Goal: Task Accomplishment & Management: Use online tool/utility

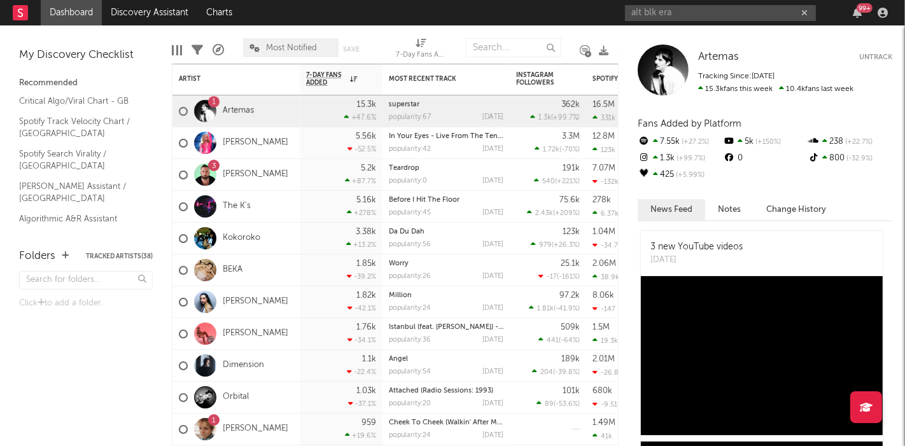
click at [704, 11] on input "alt blk era" at bounding box center [720, 13] width 191 height 16
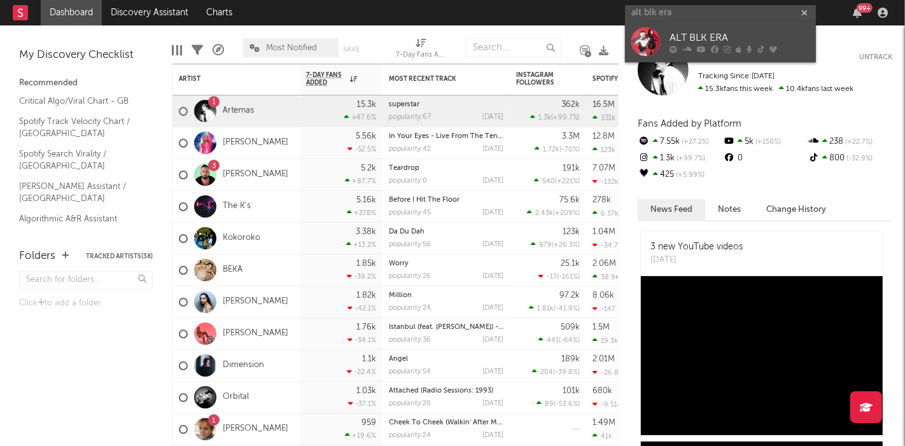
type input "alt blk era"
click at [705, 26] on link "ALT BLK ERA" at bounding box center [720, 41] width 191 height 41
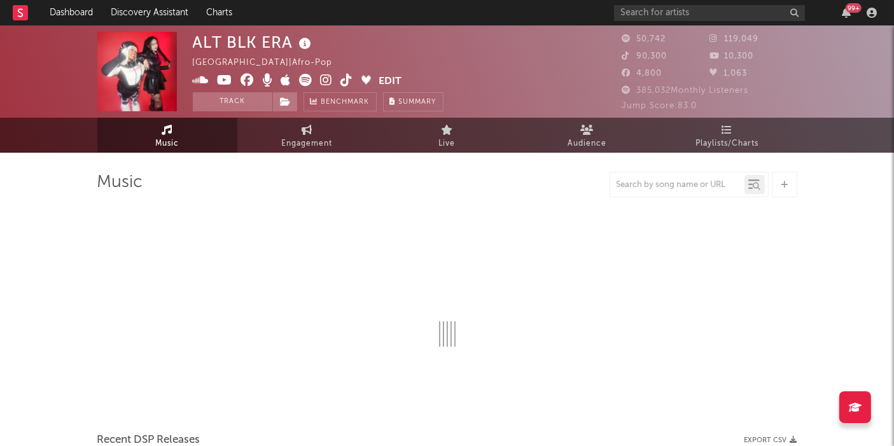
select select "6m"
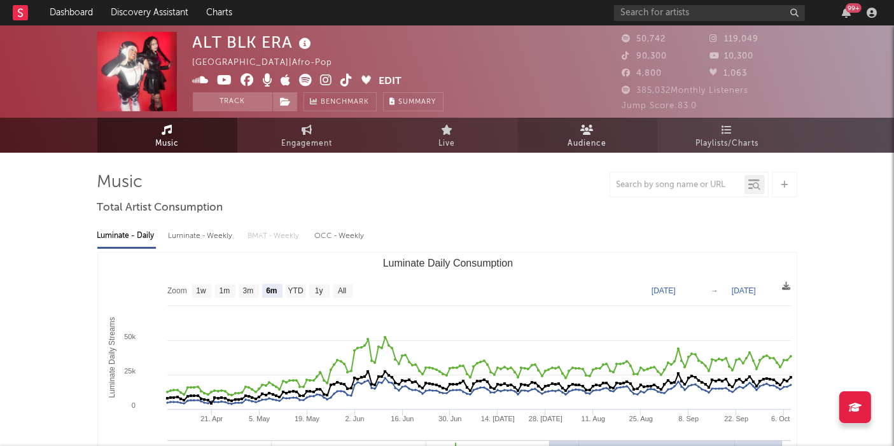
click at [565, 136] on link "Audience" at bounding box center [587, 135] width 140 height 35
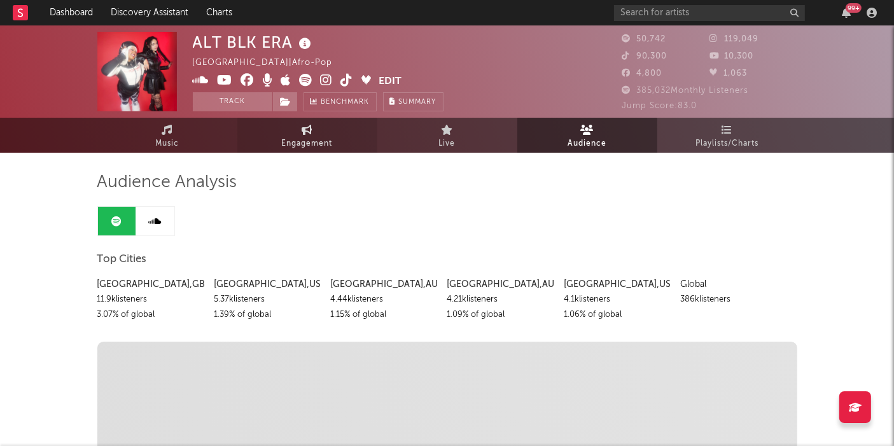
click at [334, 141] on link "Engagement" at bounding box center [307, 135] width 140 height 35
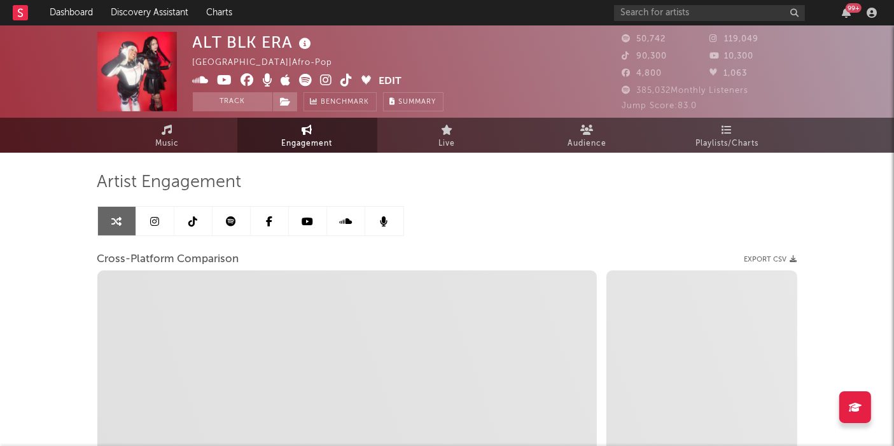
select select "1w"
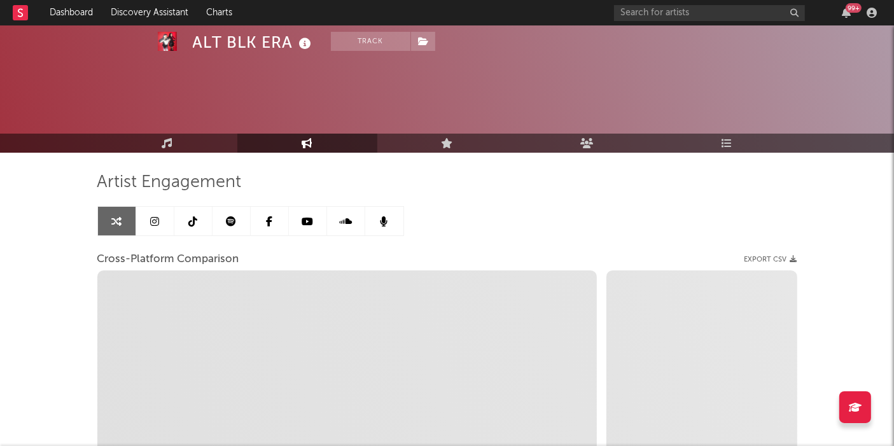
scroll to position [230, 0]
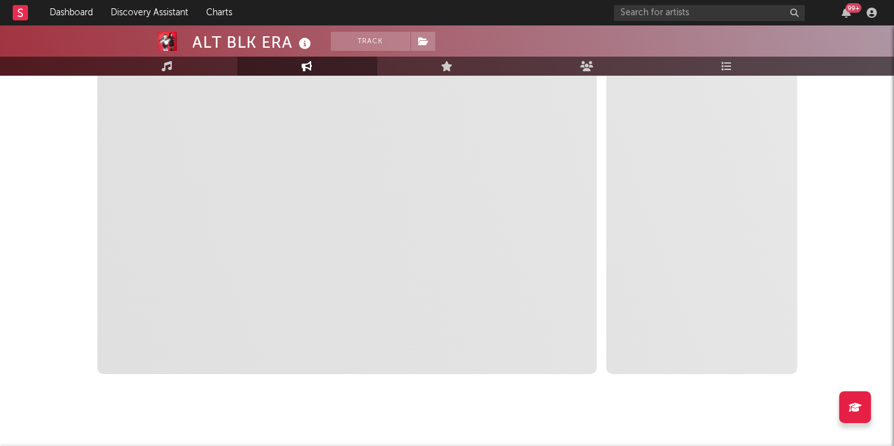
select select "1m"
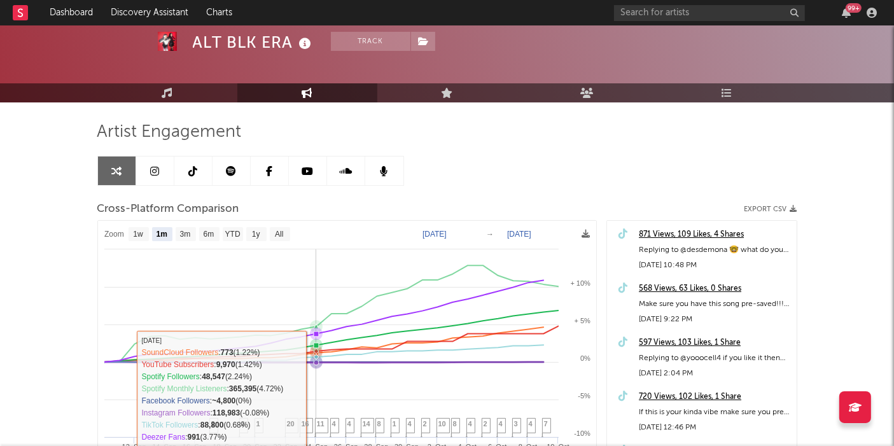
scroll to position [52, 0]
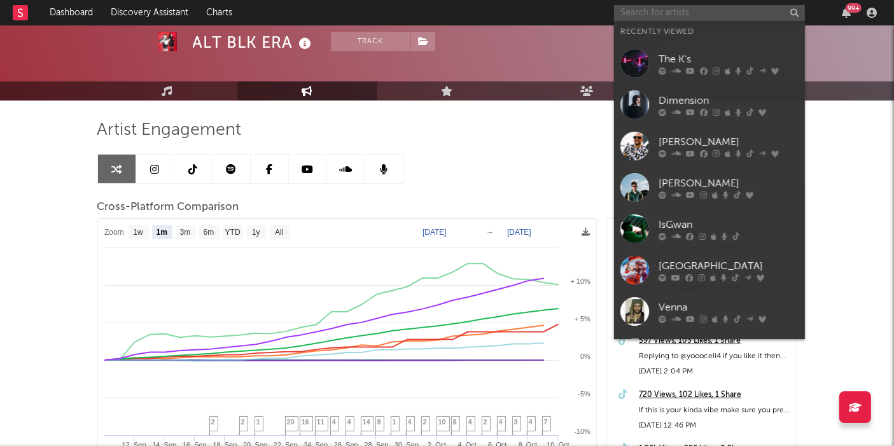
click at [662, 14] on input "text" at bounding box center [709, 13] width 191 height 16
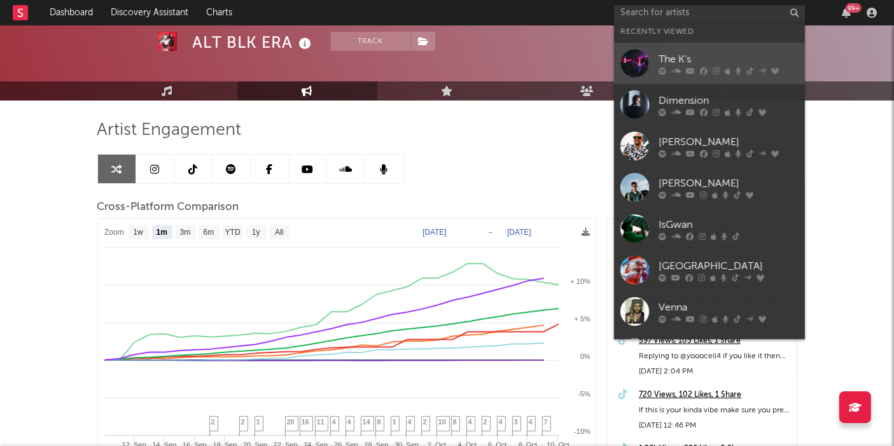
click at [666, 60] on div "The K's" at bounding box center [729, 59] width 140 height 15
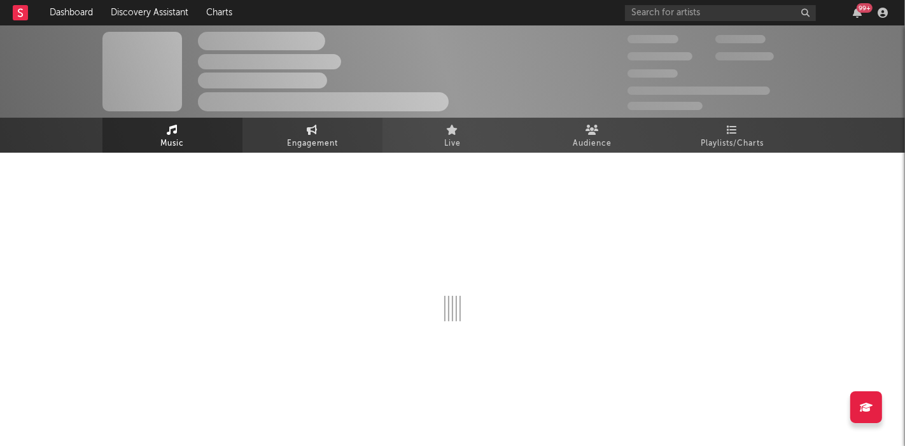
click at [307, 145] on span "Engagement" at bounding box center [312, 143] width 51 height 15
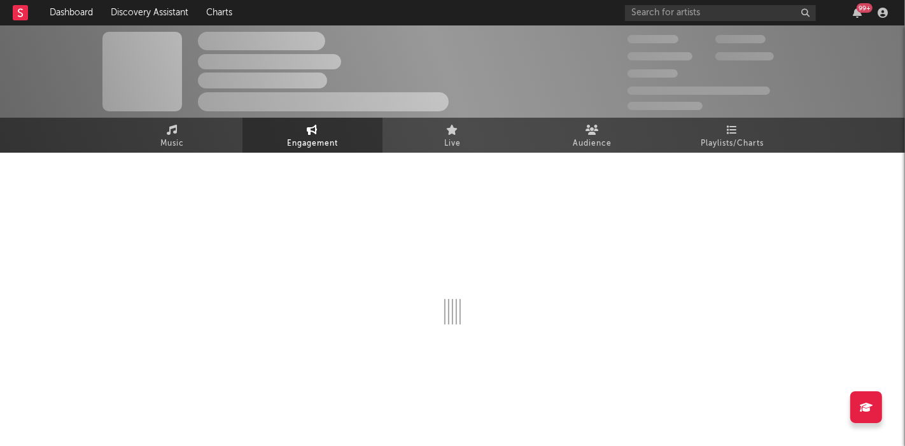
select select "1w"
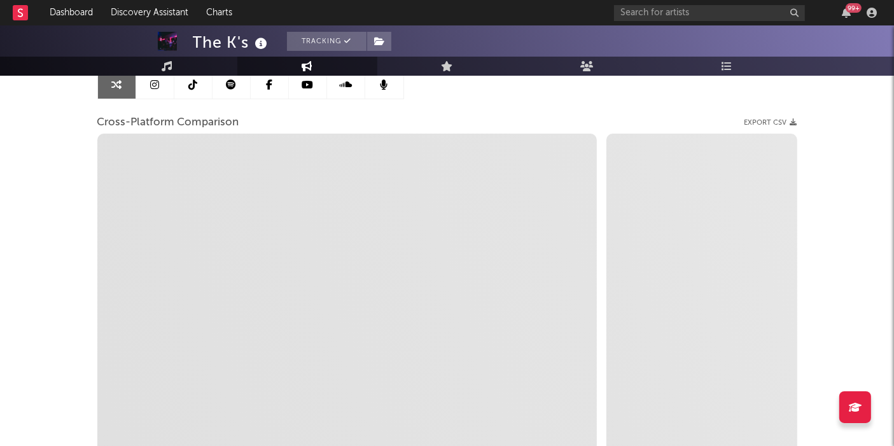
scroll to position [185, 0]
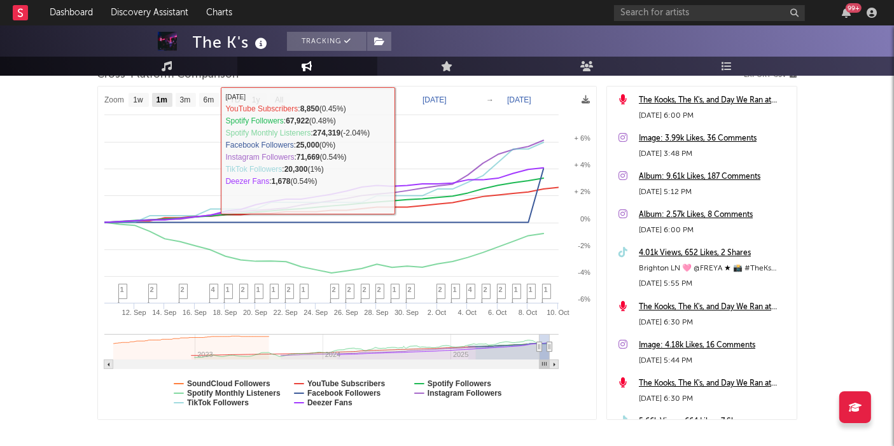
click at [154, 97] on rect at bounding box center [162, 100] width 20 height 14
select select "1m"
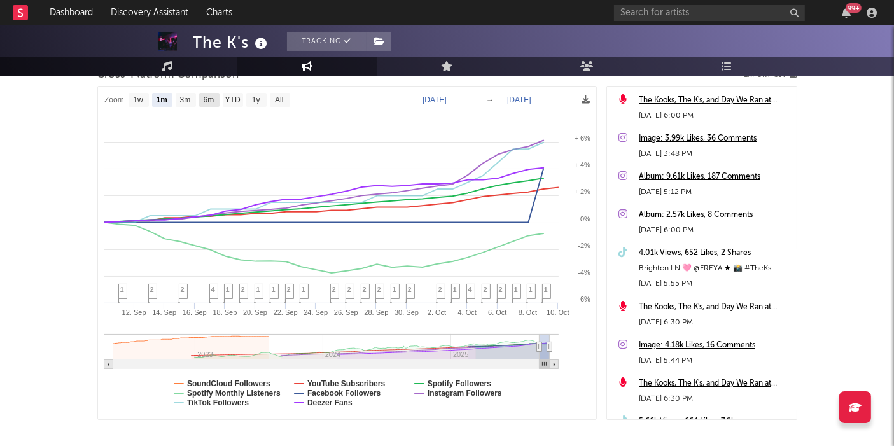
click at [213, 96] on text "6m" at bounding box center [208, 100] width 11 height 9
select select "6m"
type input "[DATE]"
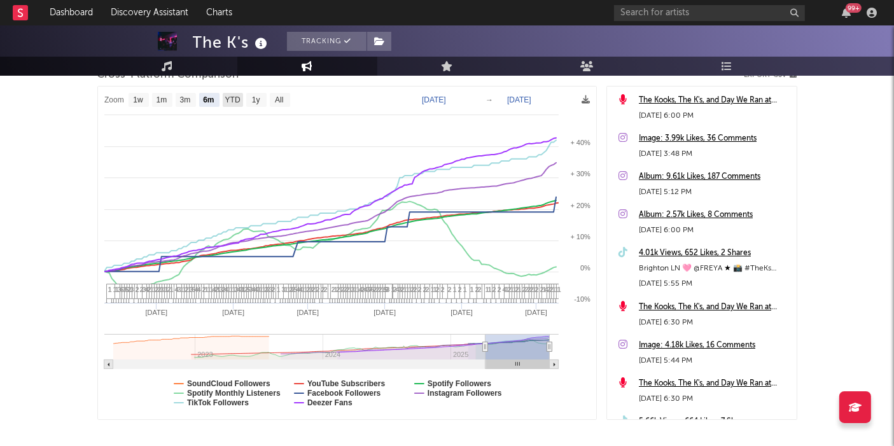
click at [234, 99] on text "YTD" at bounding box center [232, 100] width 15 height 9
select select "YTD"
type input "[DATE]"
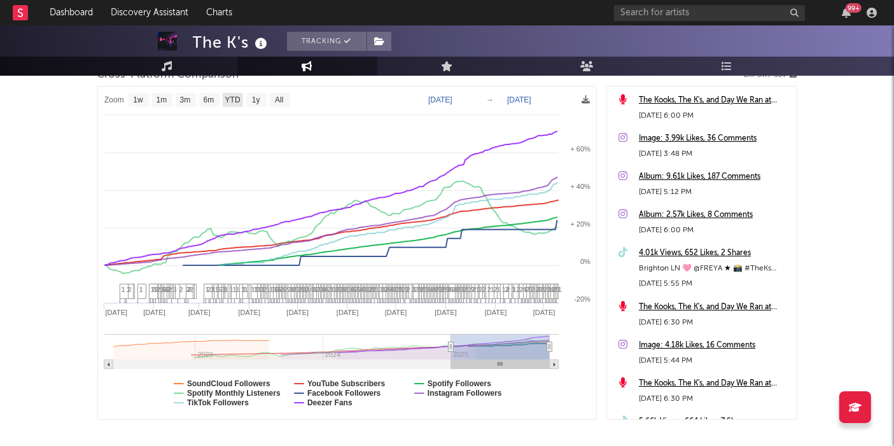
click at [230, 97] on text "YTD" at bounding box center [232, 100] width 15 height 9
select select "YTD"
click at [206, 97] on text "6m" at bounding box center [208, 100] width 11 height 9
select select "6m"
type input "[DATE]"
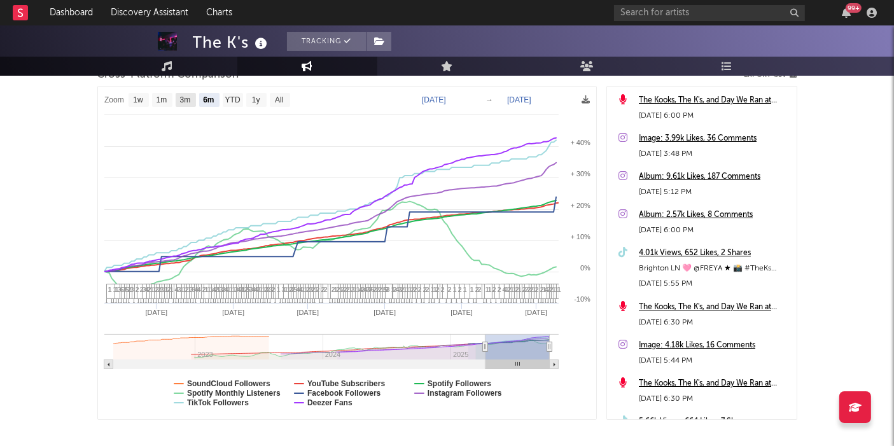
click at [179, 97] on text "3m" at bounding box center [184, 100] width 11 height 9
select select "3m"
type input "[DATE]"
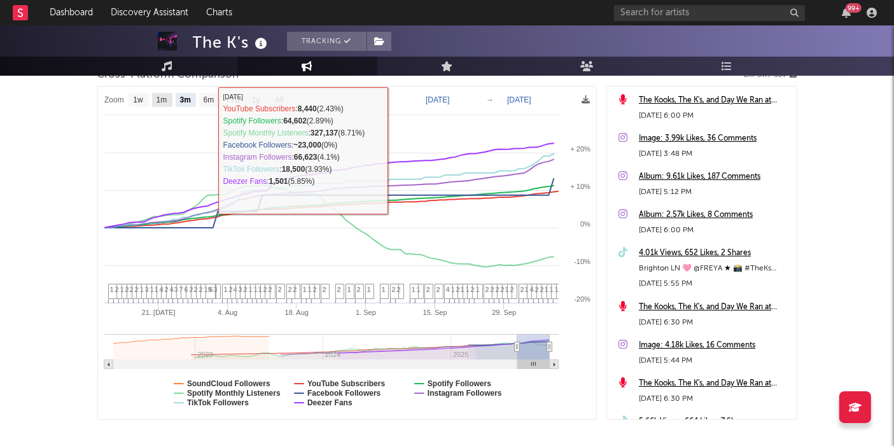
click at [165, 102] on text "1m" at bounding box center [161, 100] width 11 height 9
select select "1m"
type input "[DATE]"
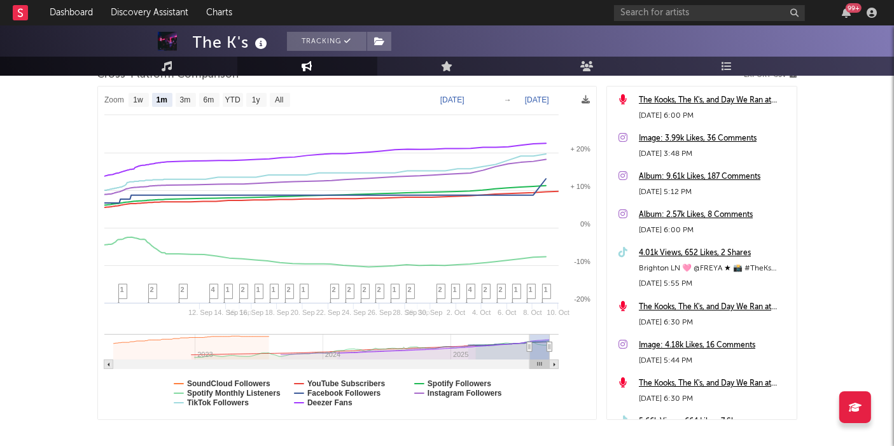
select select "1m"
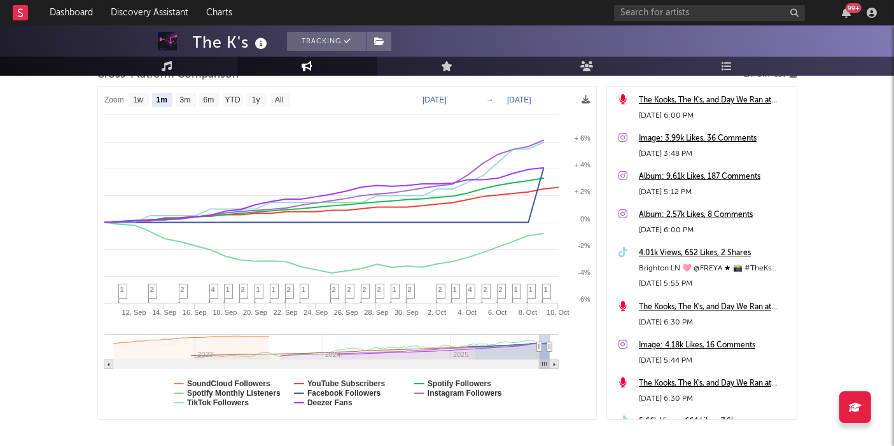
scroll to position [247, 0]
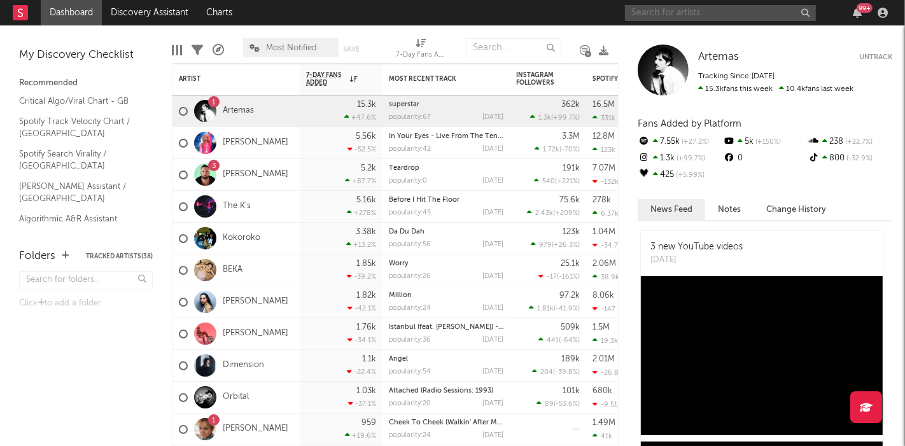
click at [694, 11] on input "text" at bounding box center [720, 13] width 191 height 16
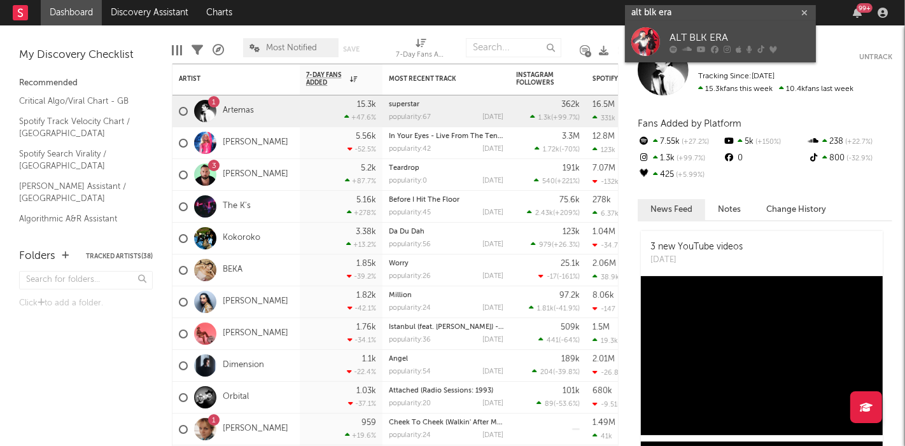
type input "alt blk era"
click at [681, 32] on div "ALT BLK ERA" at bounding box center [740, 38] width 140 height 15
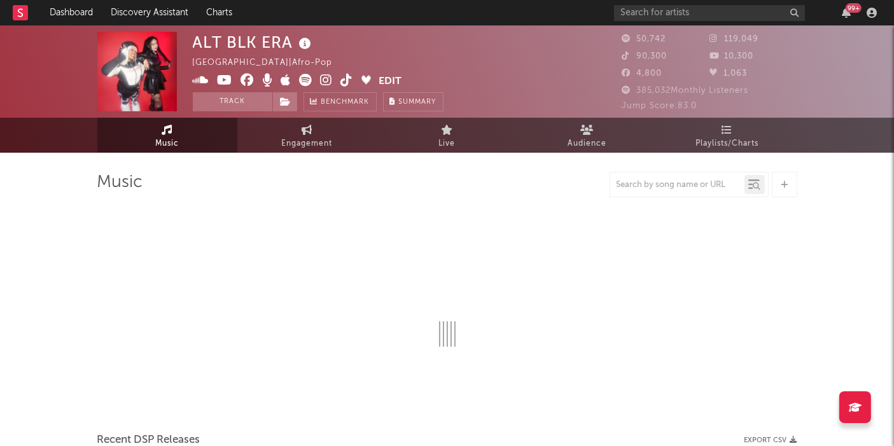
select select "6m"
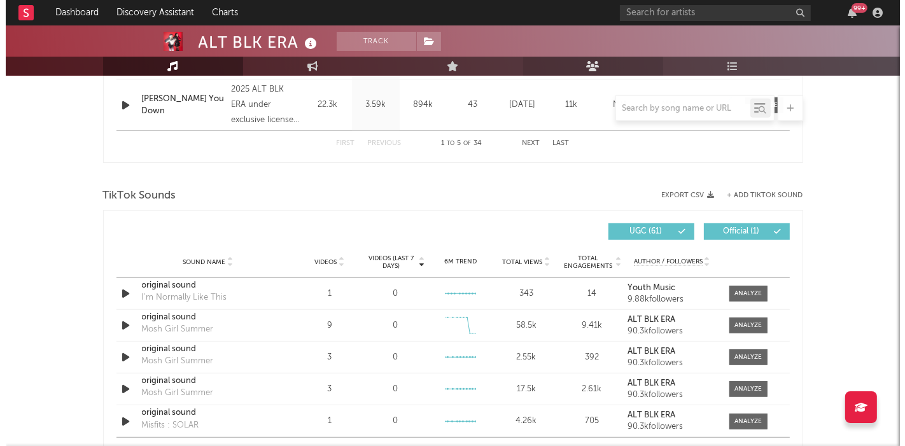
scroll to position [784, 0]
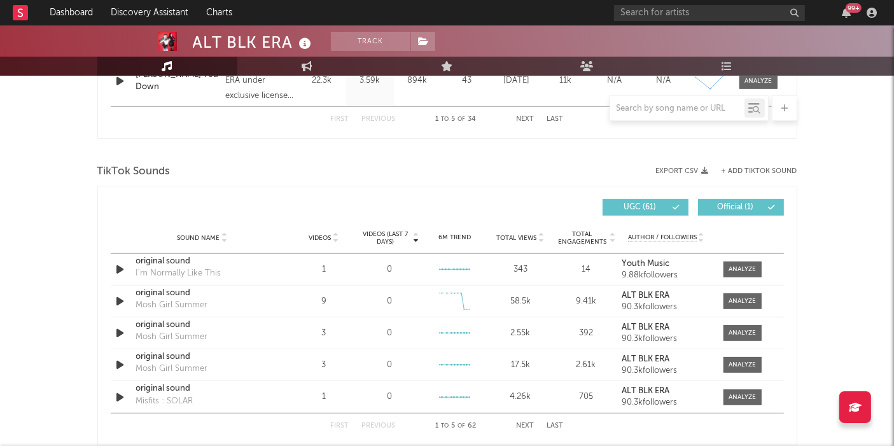
click at [756, 172] on button "+ Add TikTok Sound" at bounding box center [760, 171] width 76 height 7
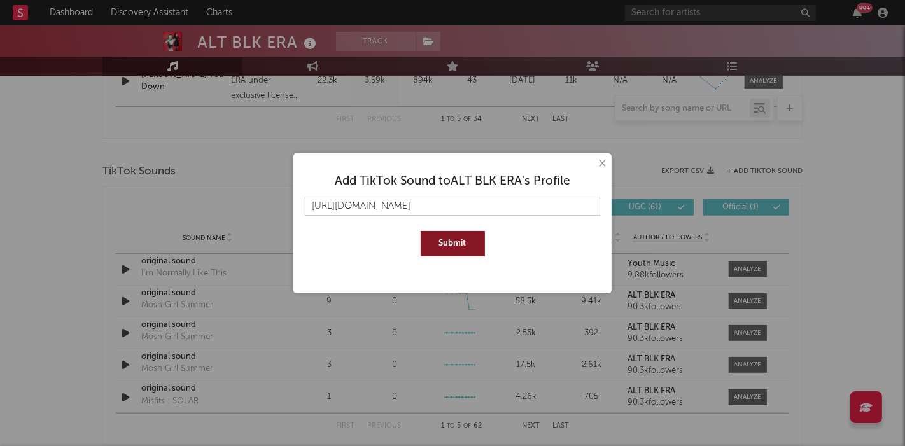
scroll to position [0, 44]
type input "https://www.tiktok.com/music/Okay-Cyber-Racing-7550668946656249857"
click at [476, 239] on button "Submit" at bounding box center [453, 243] width 64 height 25
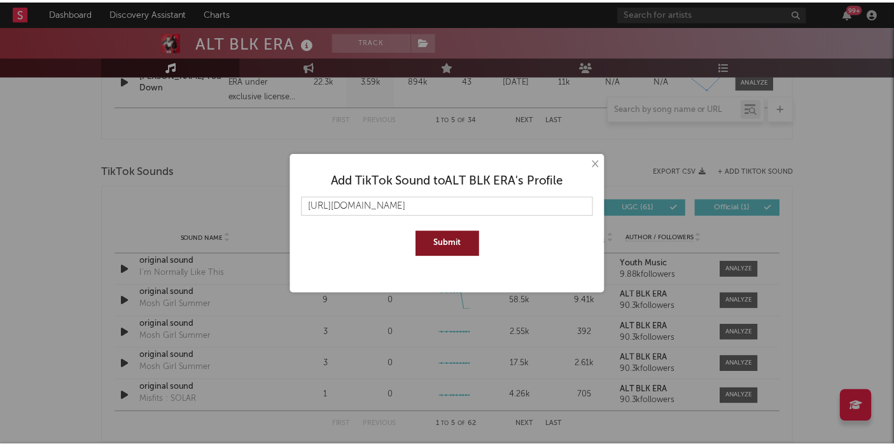
scroll to position [0, 0]
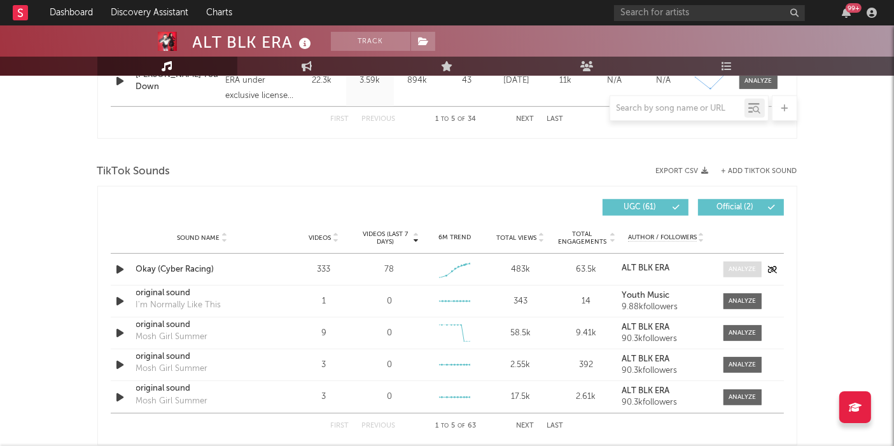
click at [745, 270] on div at bounding box center [742, 270] width 27 height 10
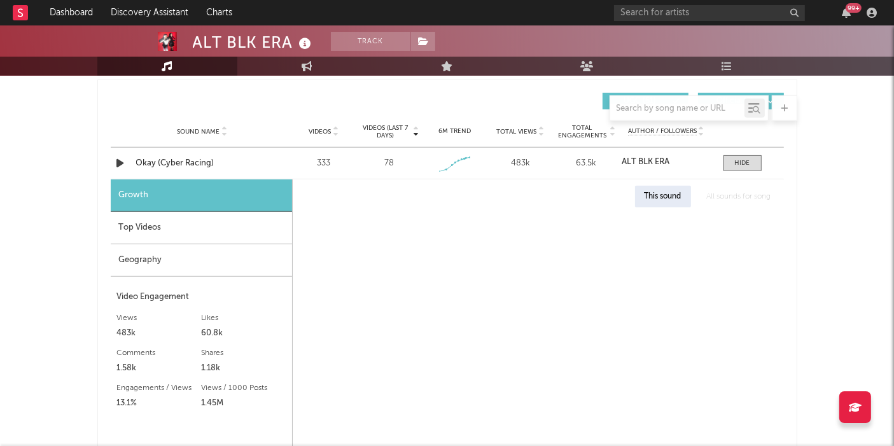
scroll to position [892, 0]
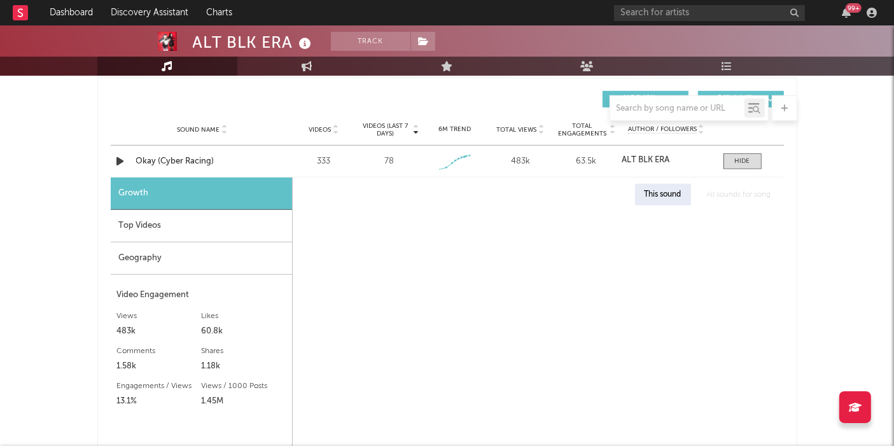
select select "1w"
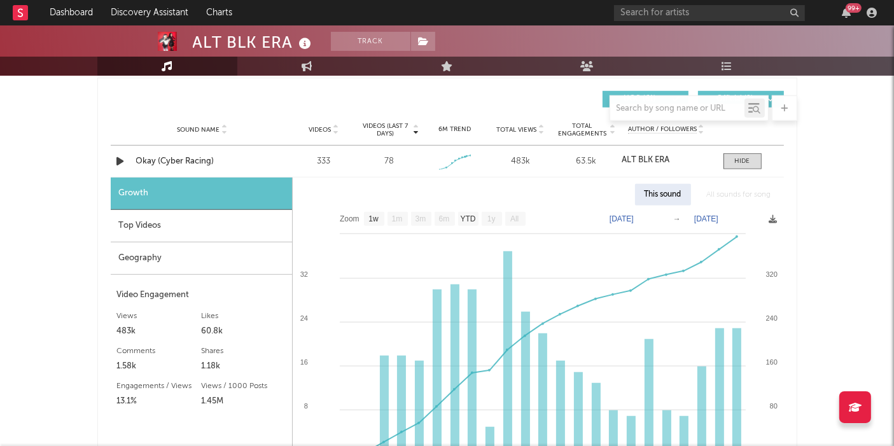
click at [784, 181] on div "This sound All sounds for song Zoom 1w 1m 3m 6m YTD 1y All 2025-09-18 2025-10-1…" at bounding box center [538, 353] width 491 height 350
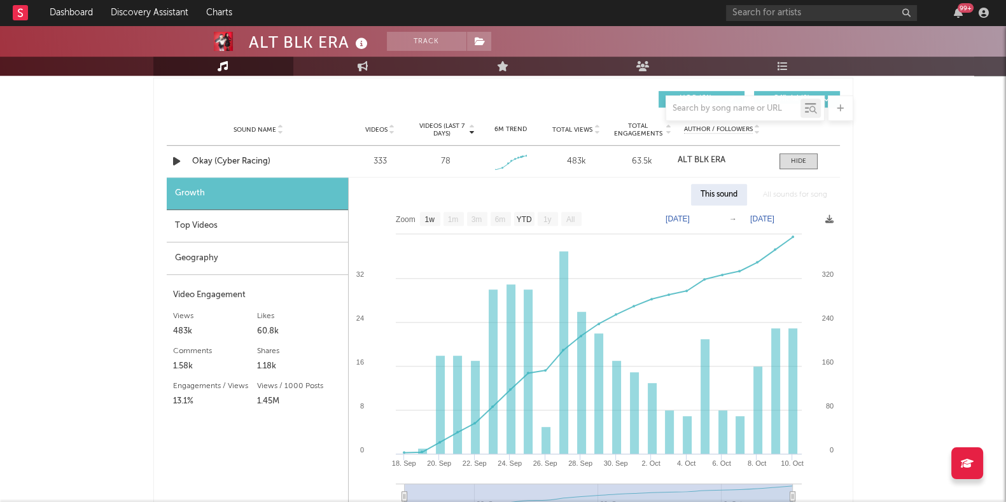
click at [787, 163] on span at bounding box center [799, 161] width 38 height 16
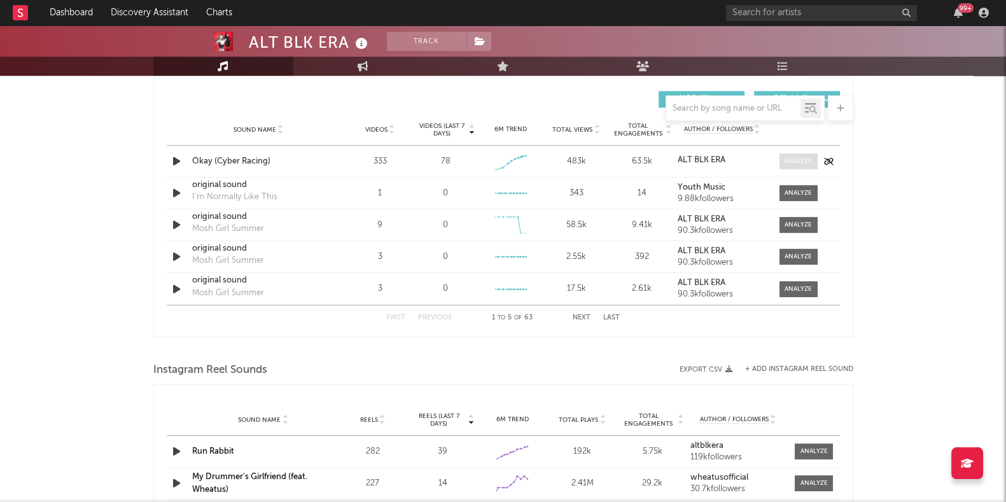
click at [801, 166] on span at bounding box center [799, 161] width 38 height 16
select select "1w"
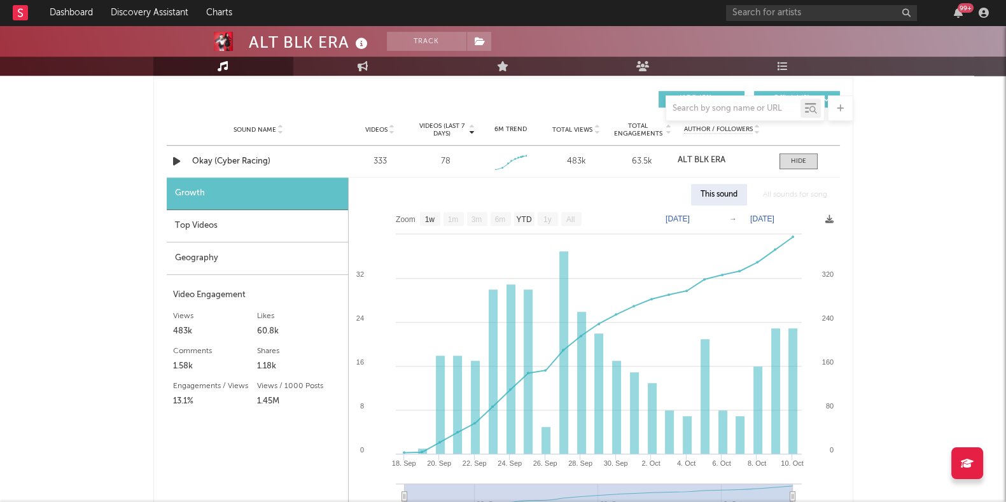
click at [239, 230] on div "Top Videos" at bounding box center [257, 226] width 181 height 32
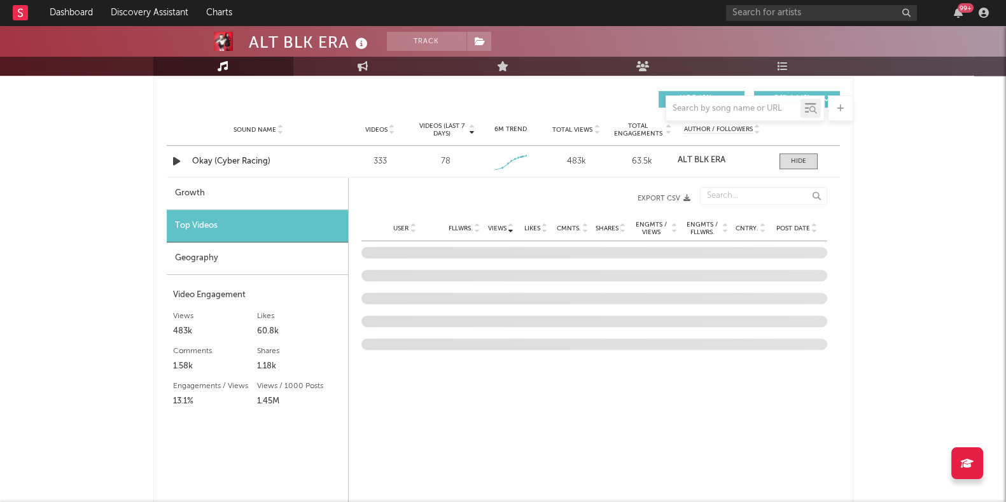
click at [209, 252] on div "Geography" at bounding box center [257, 258] width 181 height 32
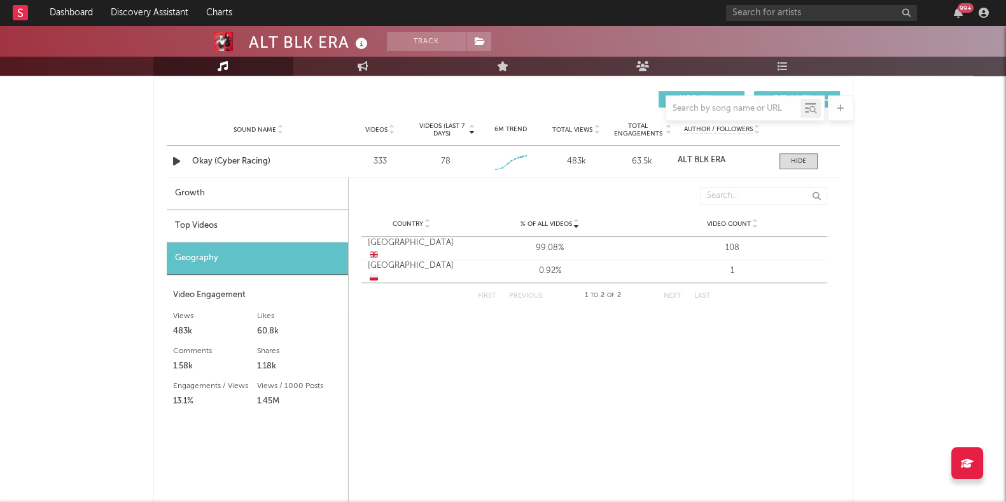
click at [229, 226] on div "Top Videos" at bounding box center [257, 226] width 181 height 32
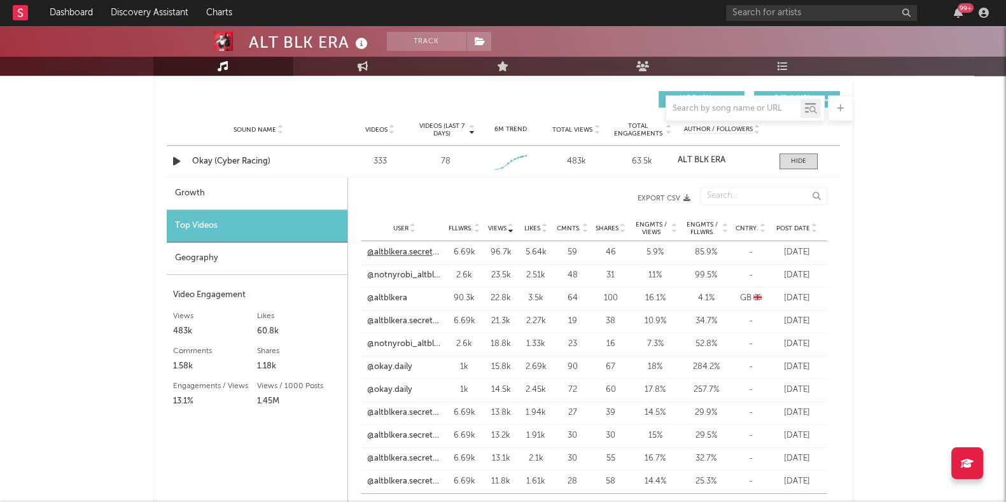
click at [425, 253] on link "@altblkera.secretacc" at bounding box center [404, 252] width 75 height 13
